Goal: Find specific page/section: Find specific page/section

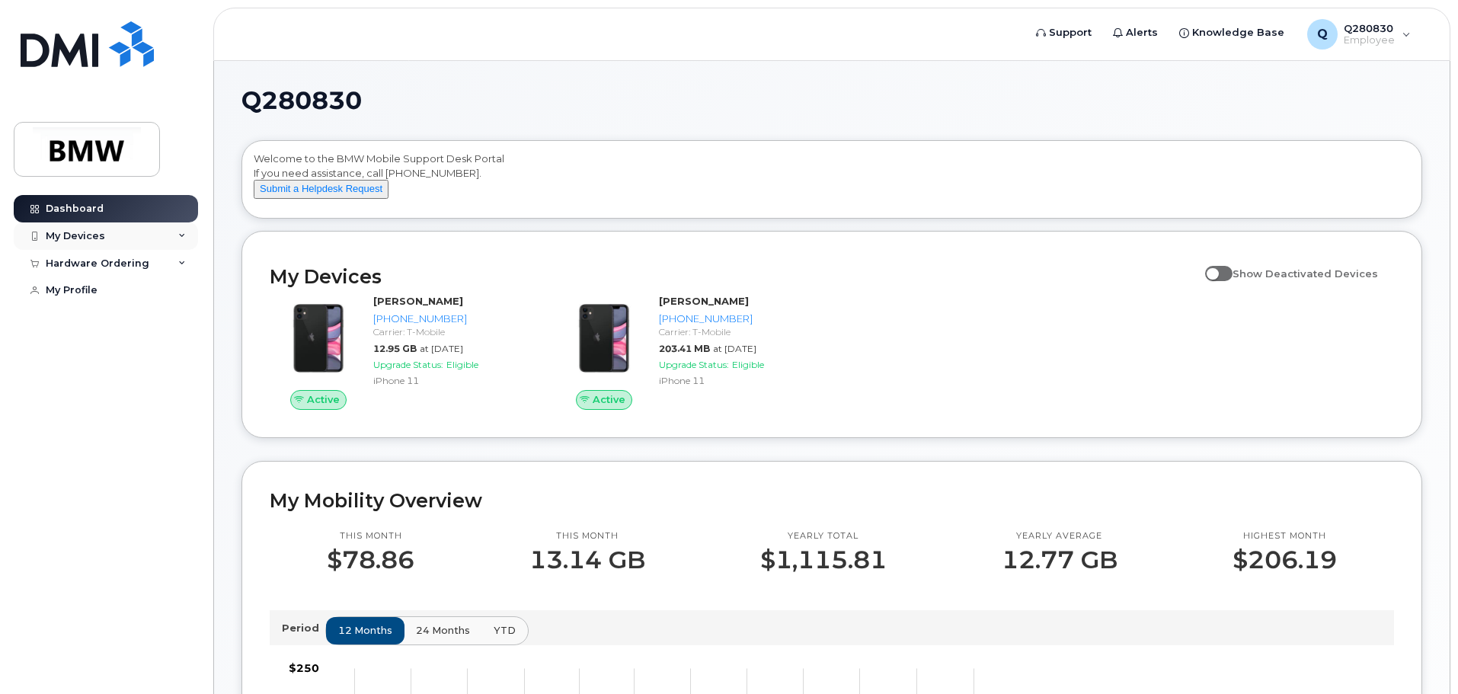
click at [150, 241] on div "My Devices" at bounding box center [106, 235] width 184 height 27
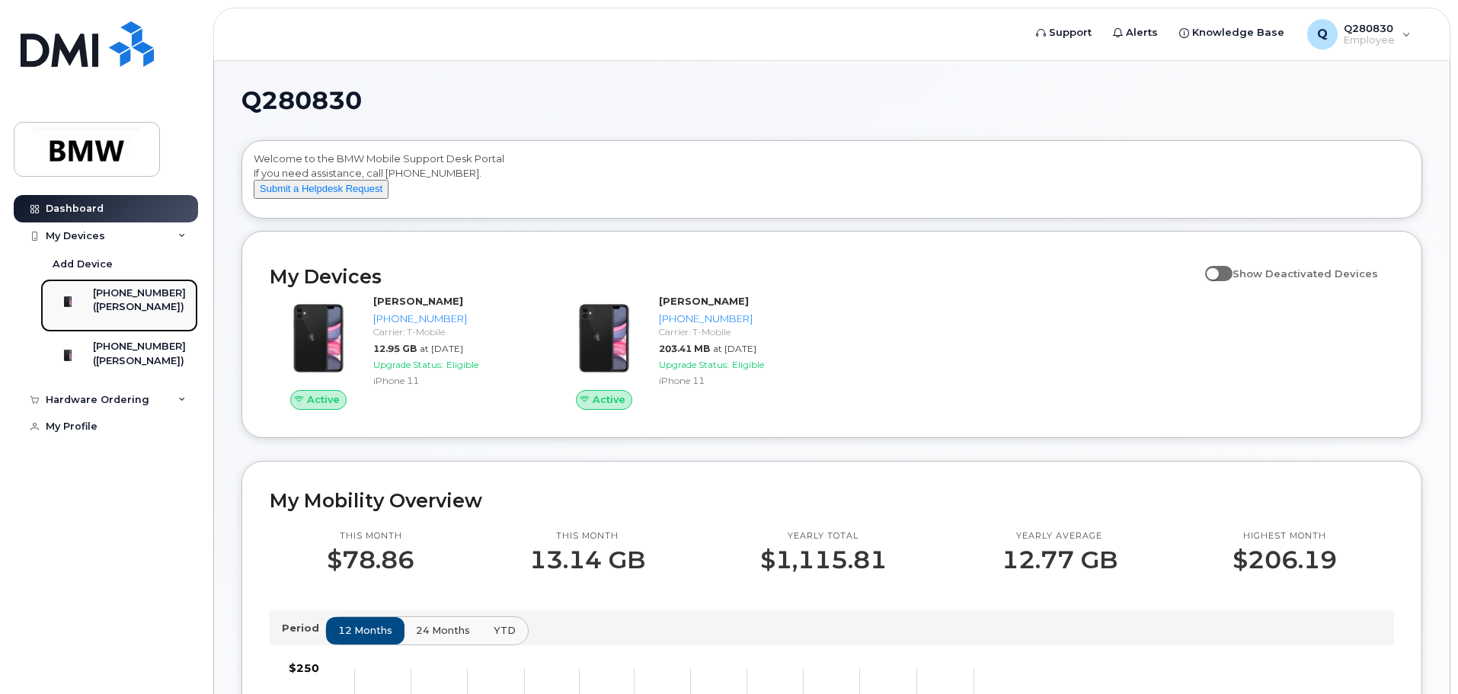
click at [168, 292] on div "[PHONE_NUMBER]" at bounding box center [139, 293] width 93 height 14
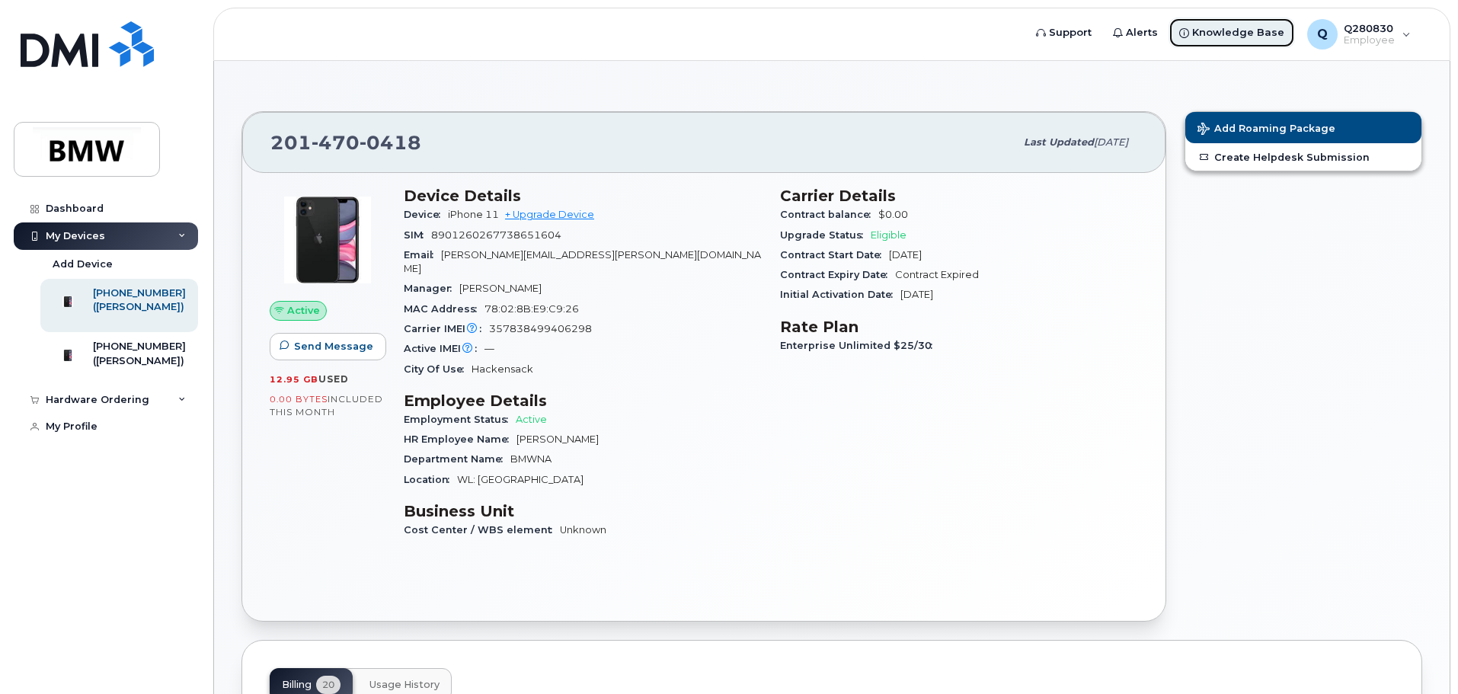
click at [1232, 34] on span "Knowledge Base" at bounding box center [1238, 32] width 92 height 15
click at [1091, 32] on span "Support" at bounding box center [1070, 32] width 43 height 15
click at [178, 228] on div "My Devices" at bounding box center [106, 235] width 184 height 27
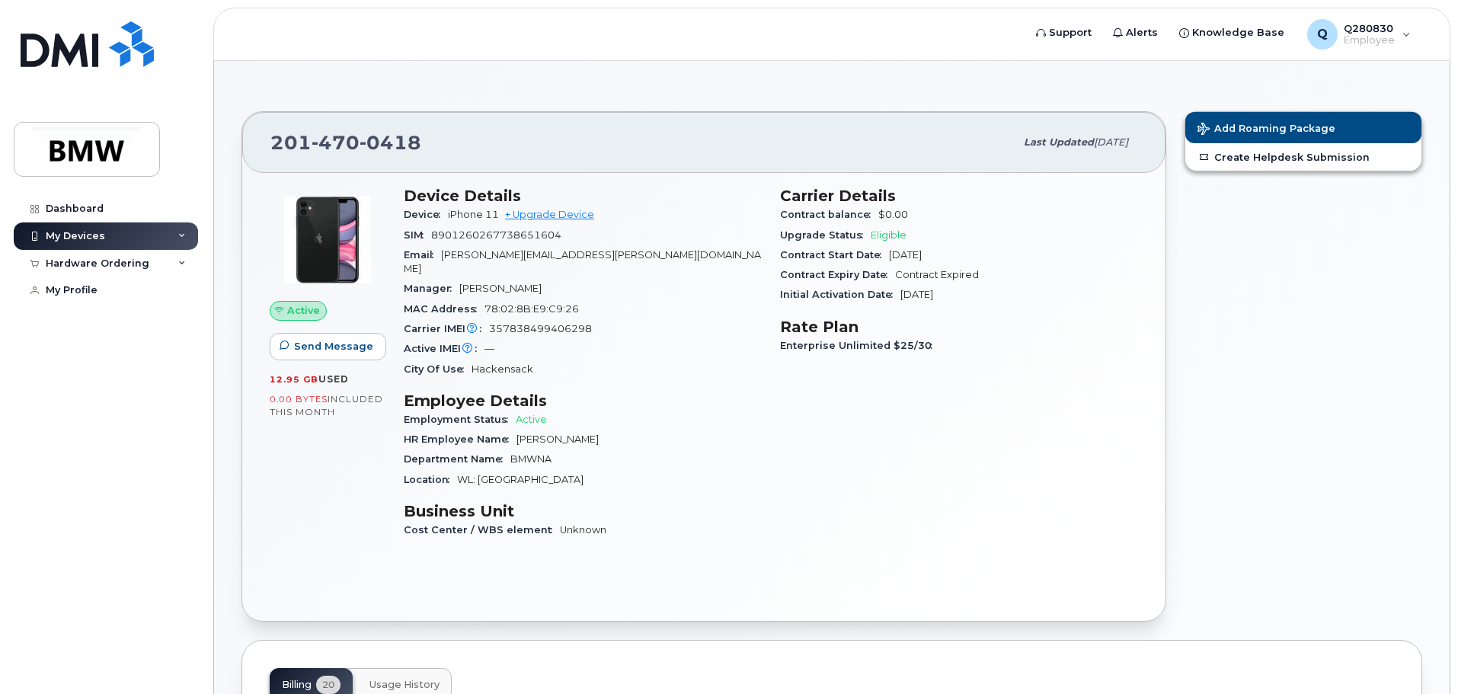
click at [178, 228] on div "My Devices" at bounding box center [106, 235] width 184 height 27
